Goal: Information Seeking & Learning: Find specific page/section

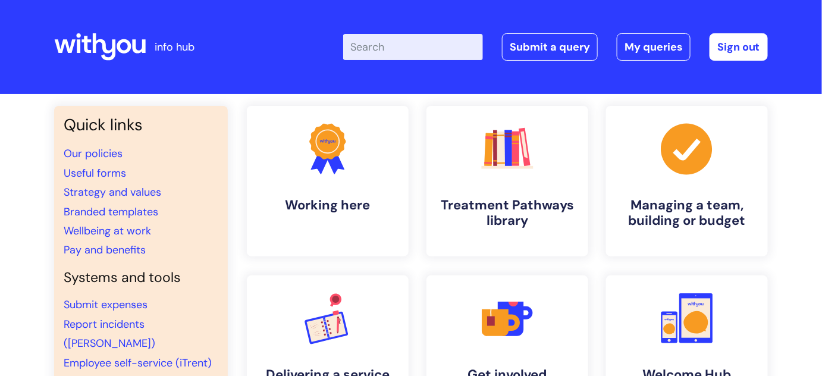
click at [390, 52] on input "Enter your search term here..." at bounding box center [413, 47] width 140 height 26
type input "brand centre"
click button "Search" at bounding box center [0, 0] width 0 height 0
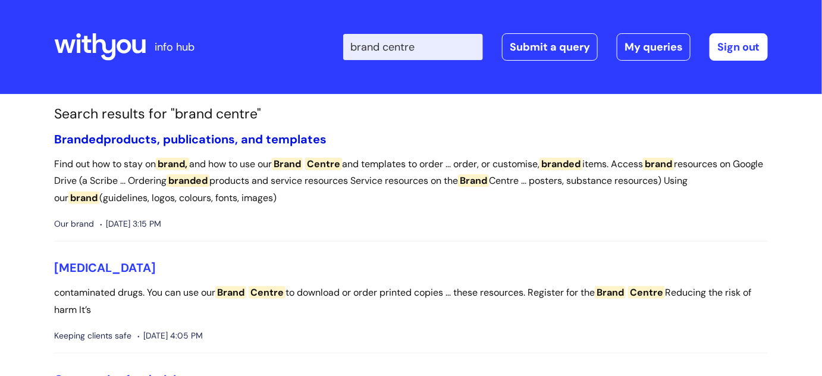
click at [126, 143] on link "Branded products, publications, and templates" at bounding box center [190, 139] width 273 height 15
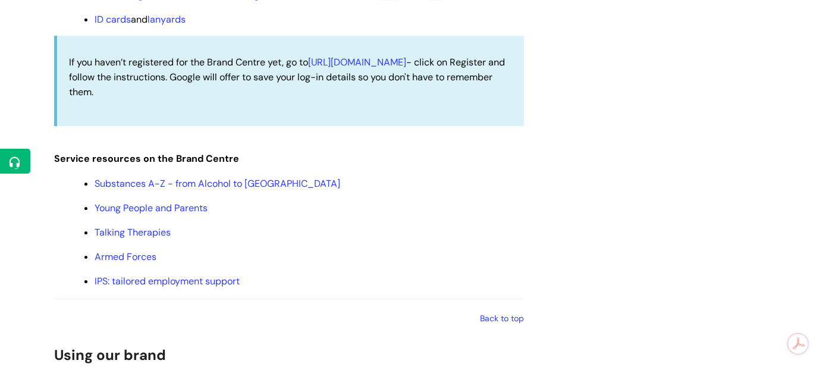
scroll to position [1244, 0]
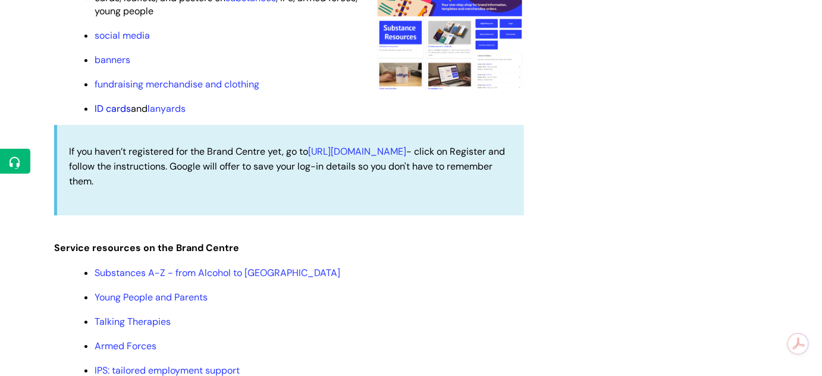
click at [117, 110] on link "ID cards" at bounding box center [113, 108] width 36 height 12
